Goal: Information Seeking & Learning: Learn about a topic

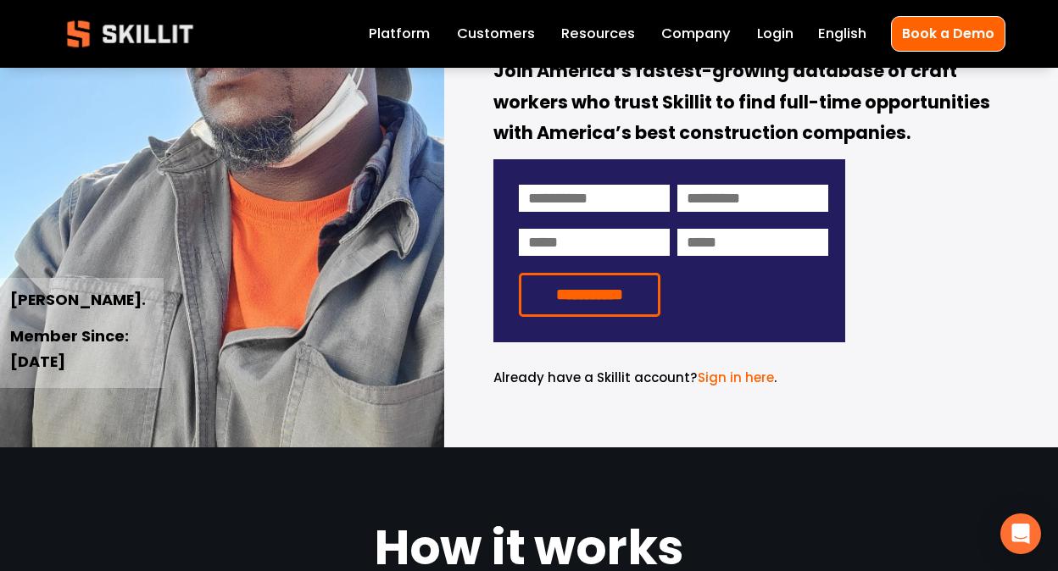
scroll to position [339, 0]
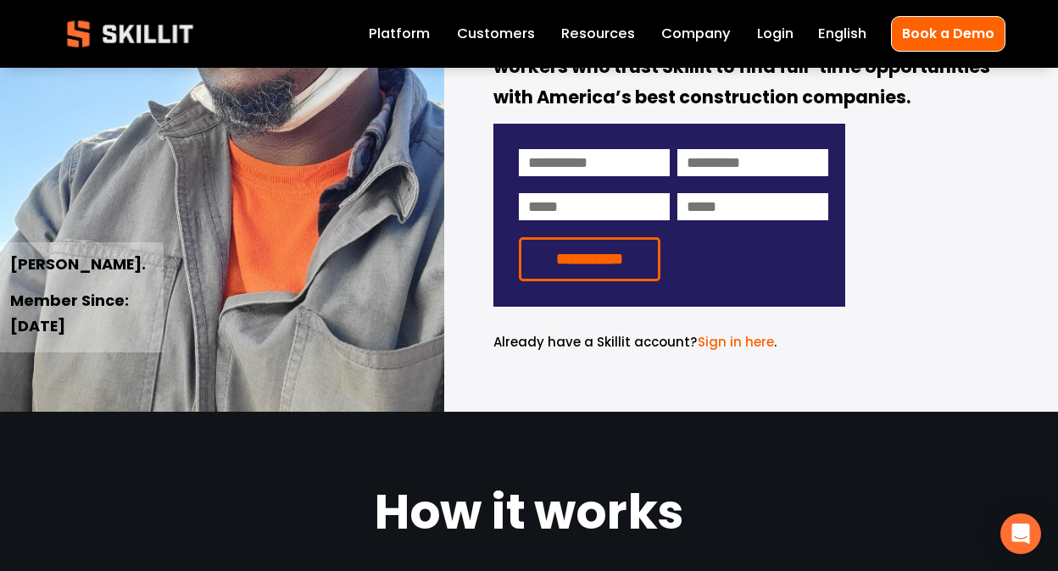
click at [500, 39] on link "Customers" at bounding box center [496, 34] width 78 height 24
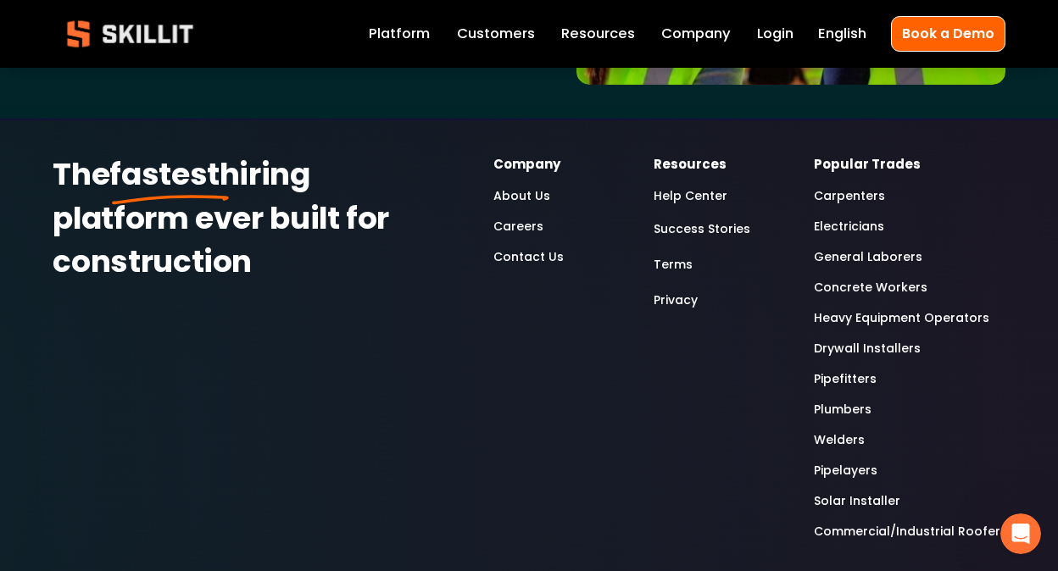
scroll to position [4124, 0]
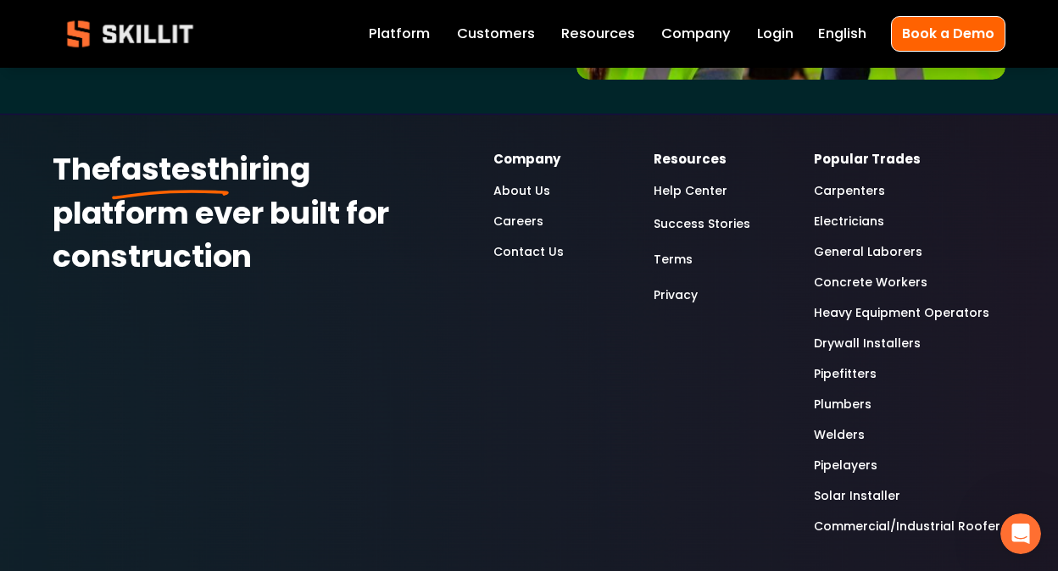
click at [858, 242] on link "General Laborers" at bounding box center [868, 252] width 108 height 20
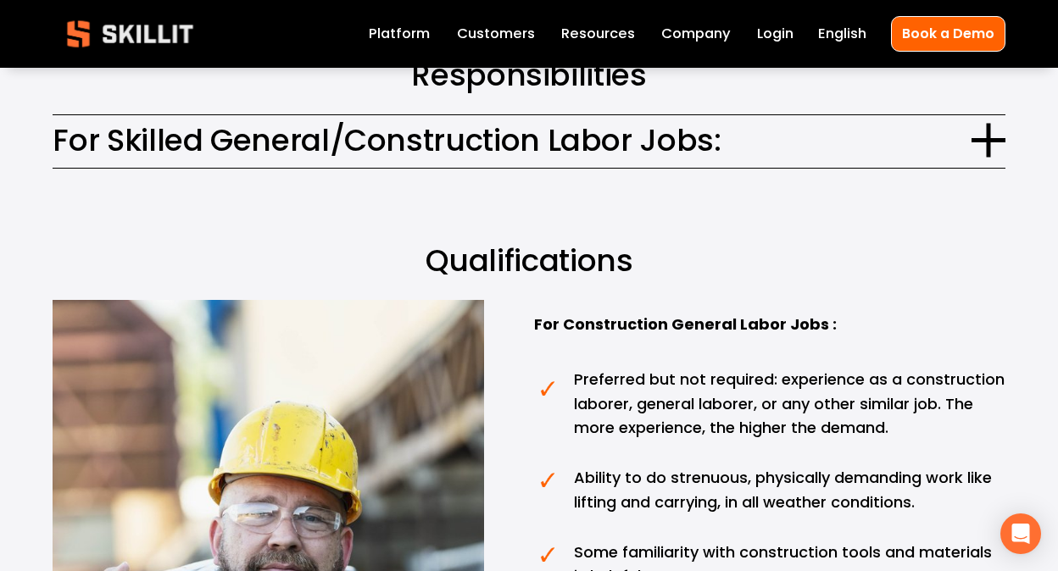
scroll to position [1186, 0]
